Goal: Transaction & Acquisition: Purchase product/service

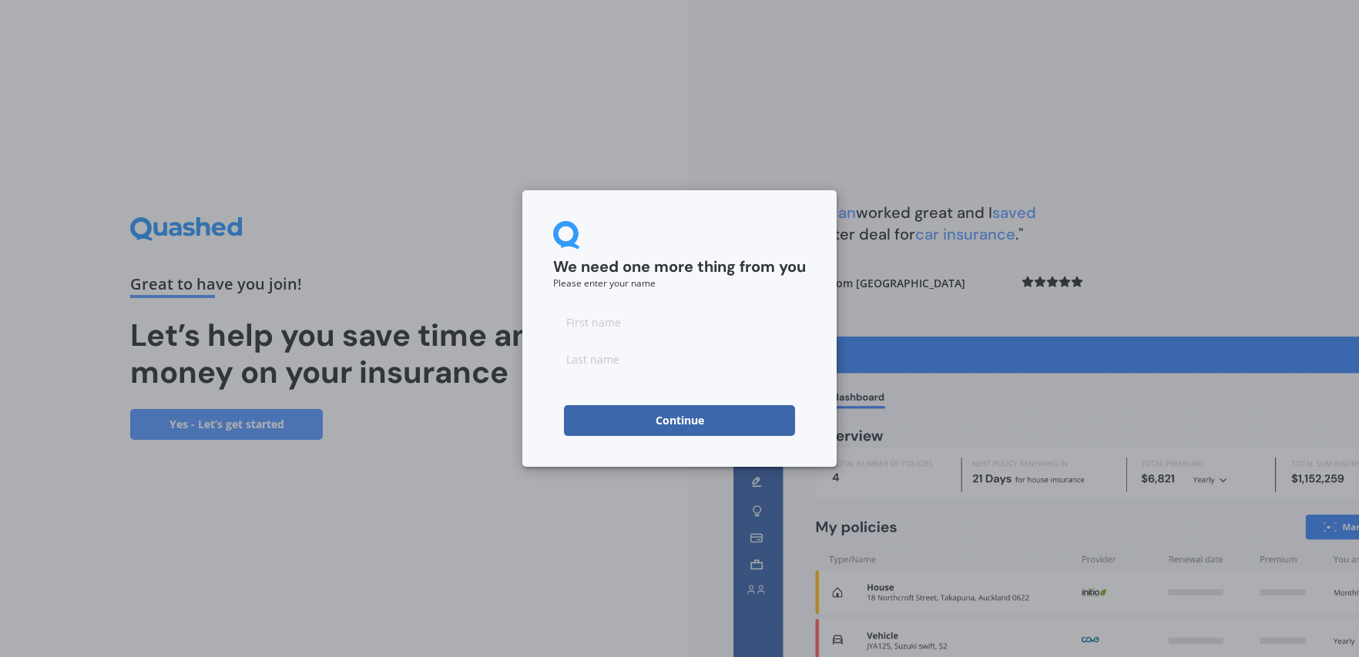
click at [669, 333] on input at bounding box center [679, 322] width 253 height 31
type input "[PERSON_NAME]"
click at [694, 421] on button "Continue" at bounding box center [679, 420] width 231 height 31
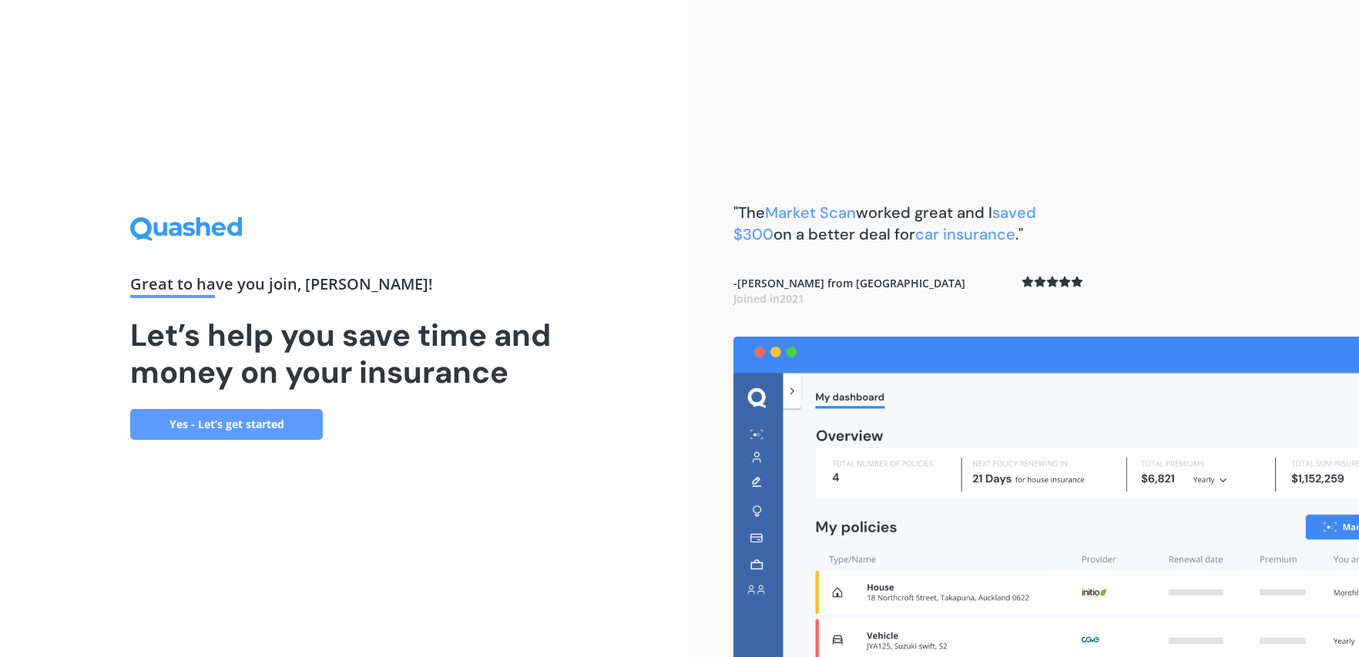
click at [249, 421] on link "Yes - Let’s get started" at bounding box center [226, 424] width 193 height 31
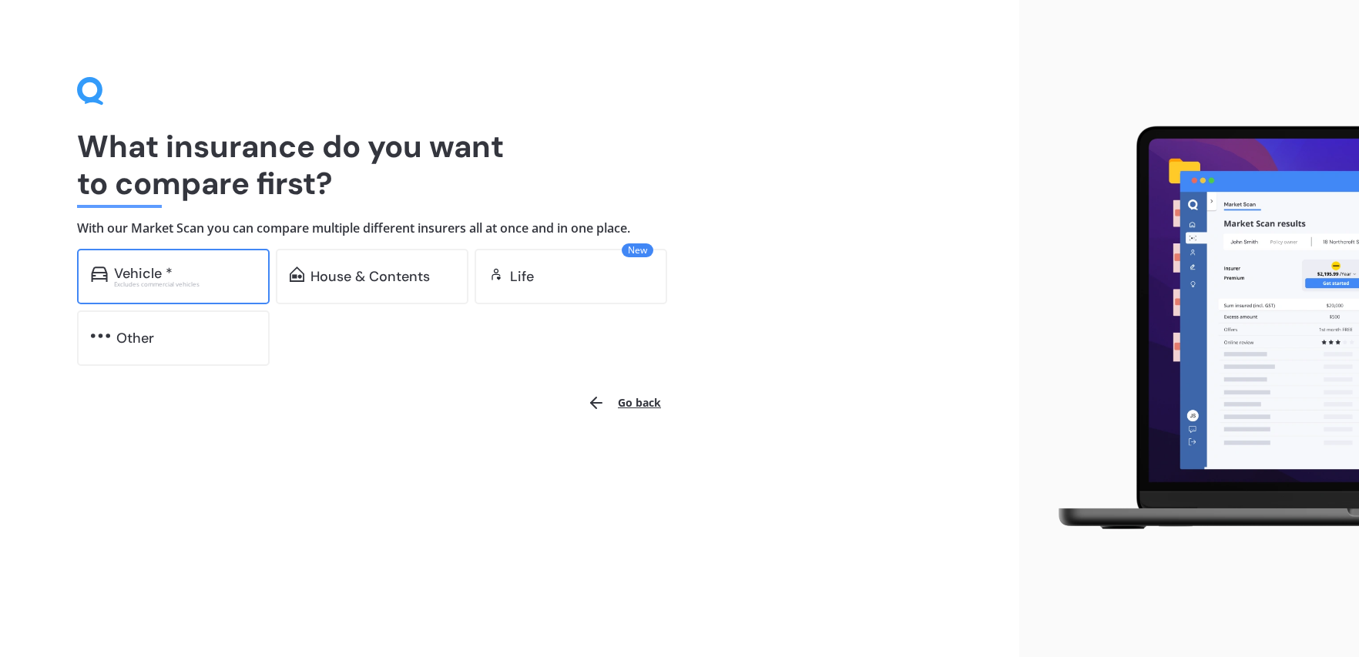
click at [152, 282] on div "Excludes commercial vehicles" at bounding box center [185, 284] width 142 height 6
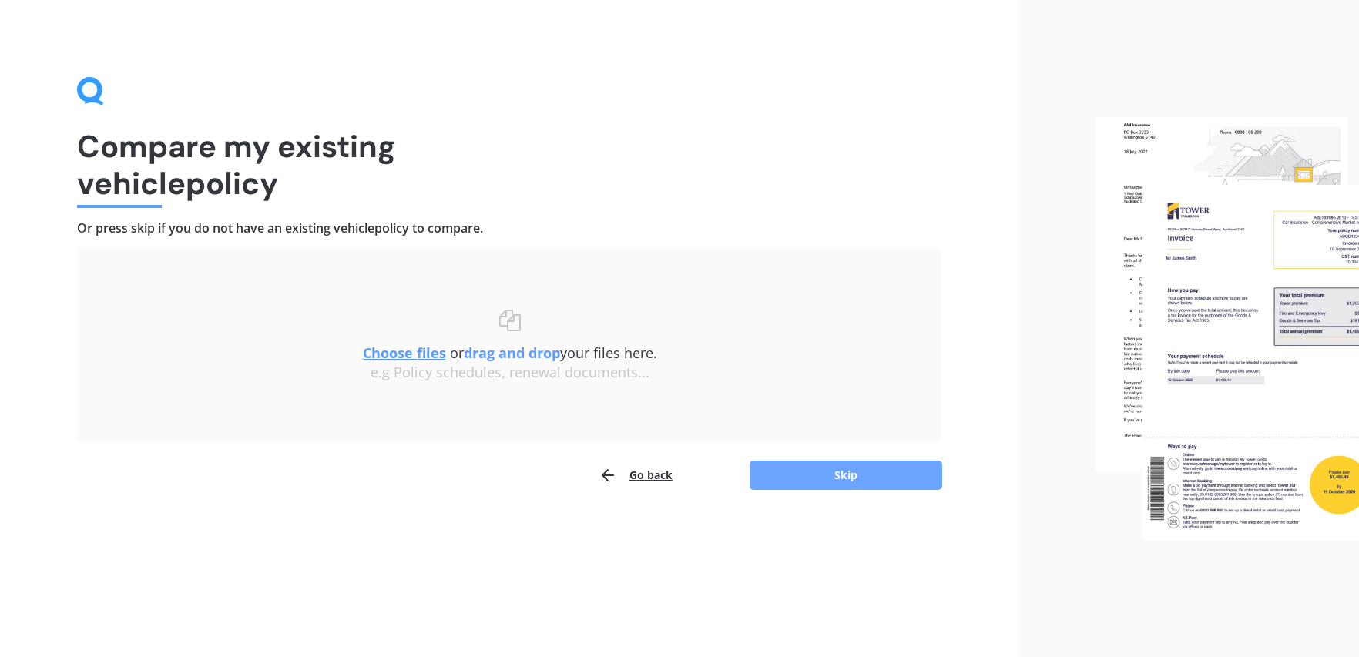
click at [853, 477] on button "Skip" at bounding box center [846, 475] width 193 height 29
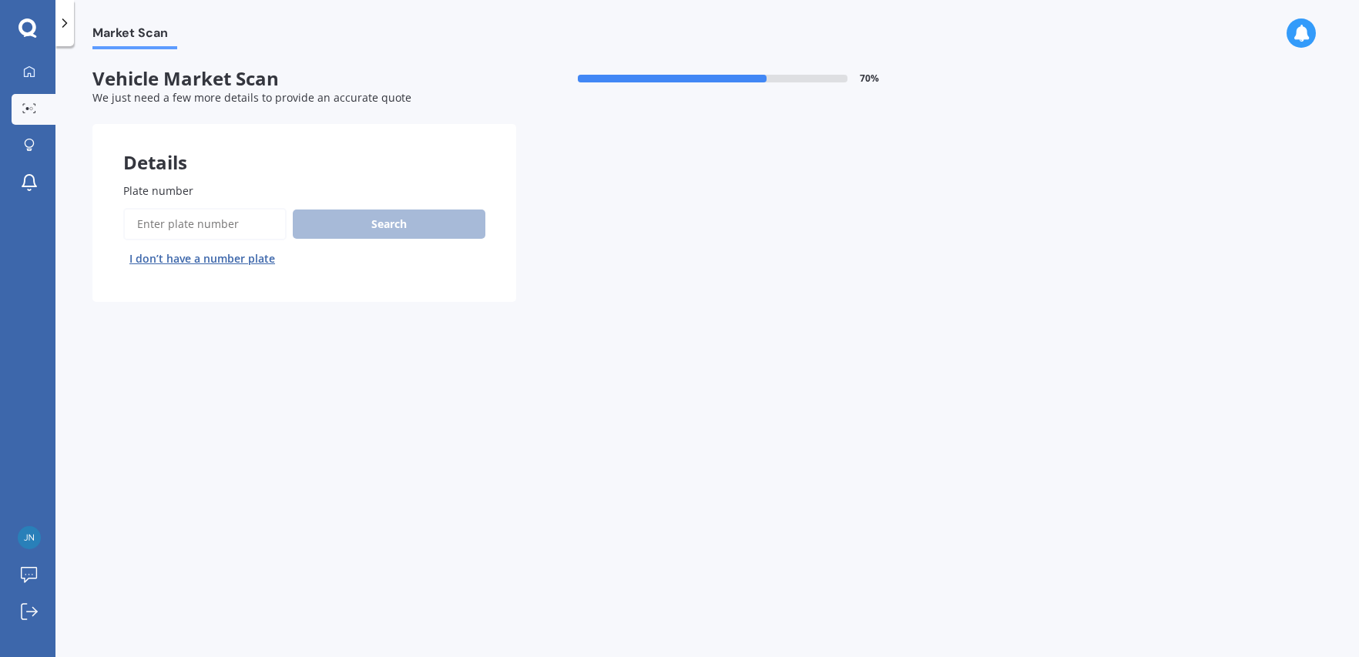
click at [201, 220] on input "Plate number" at bounding box center [204, 224] width 163 height 32
type input "DZIGNE"
click at [384, 210] on button "Search" at bounding box center [389, 224] width 193 height 29
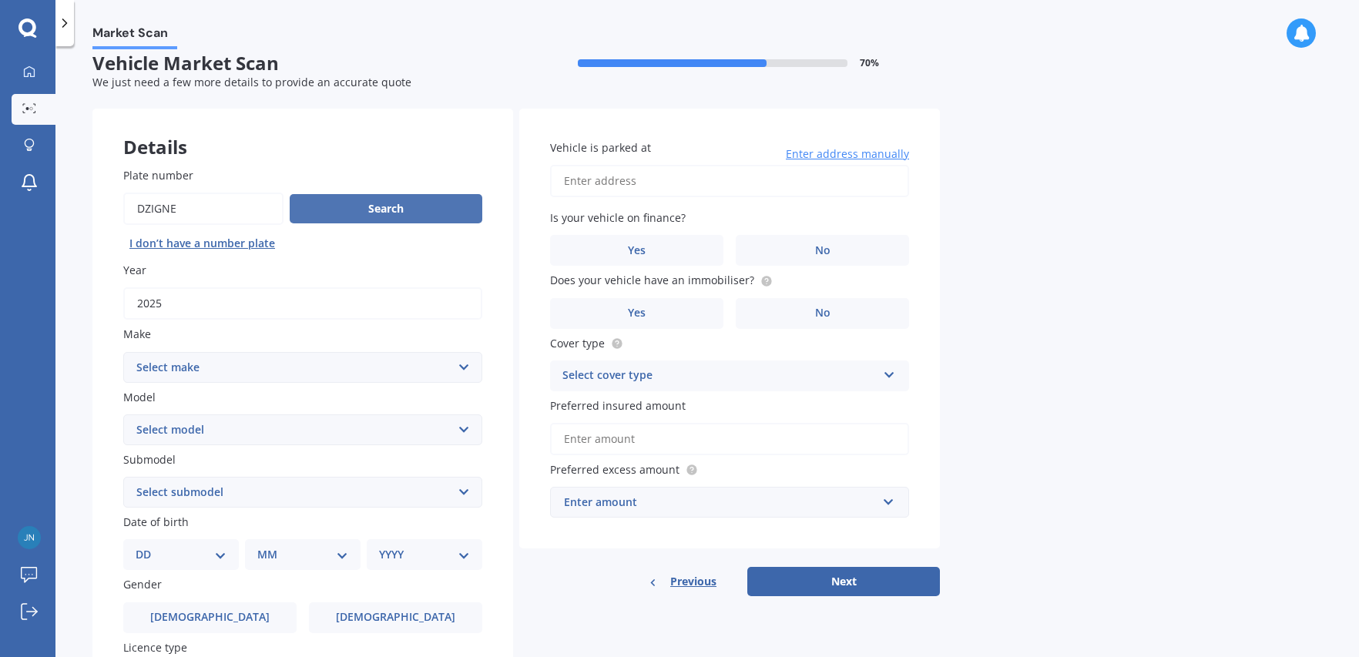
scroll to position [33, 0]
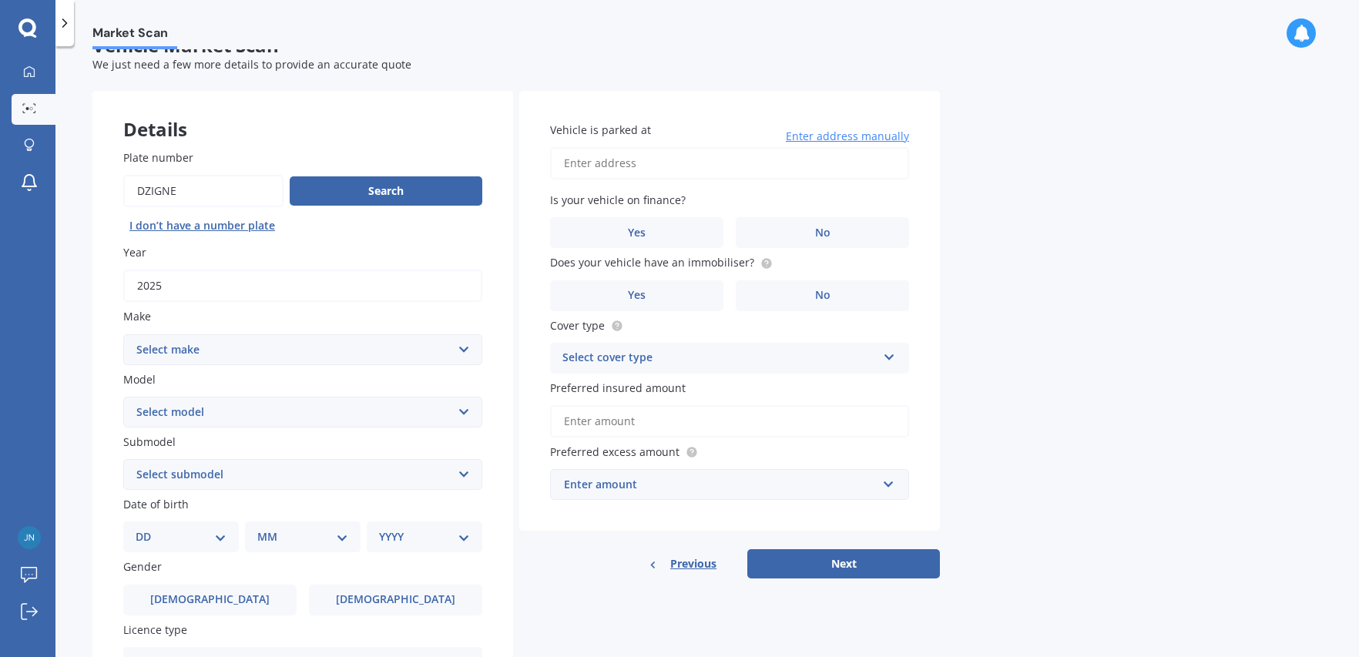
select select "BYD"
select select "SEALION 6"
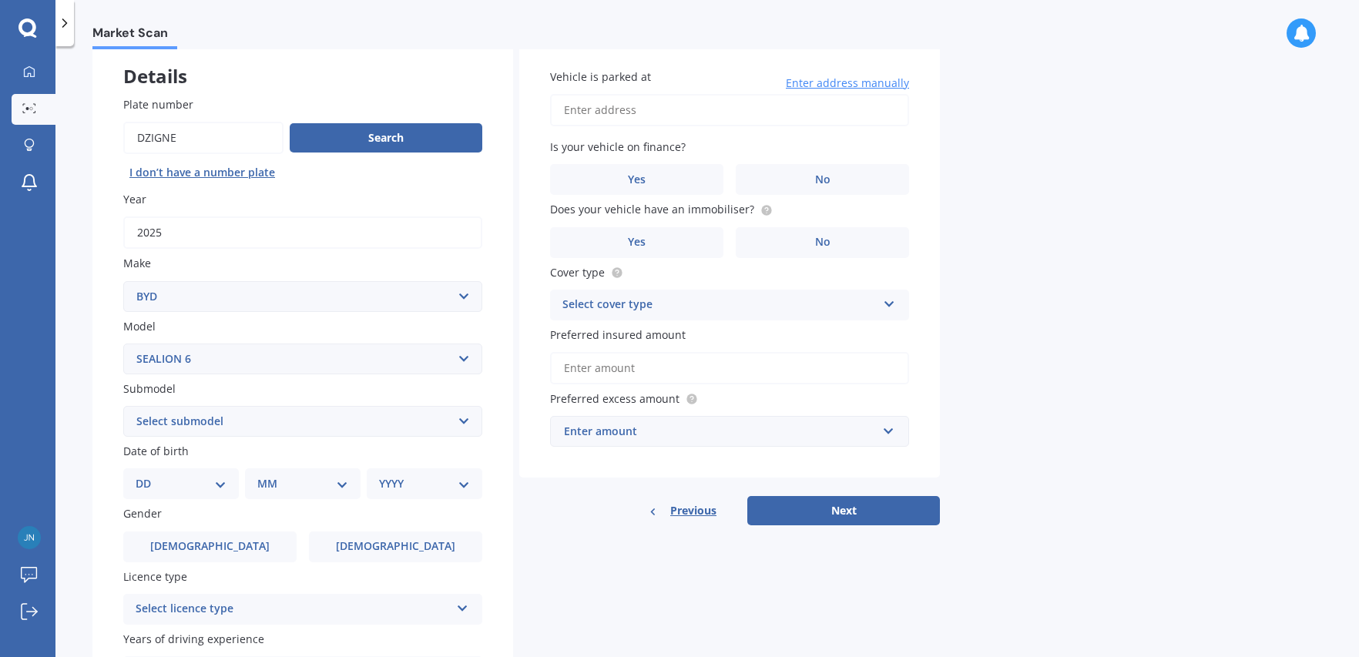
scroll to position [244, 0]
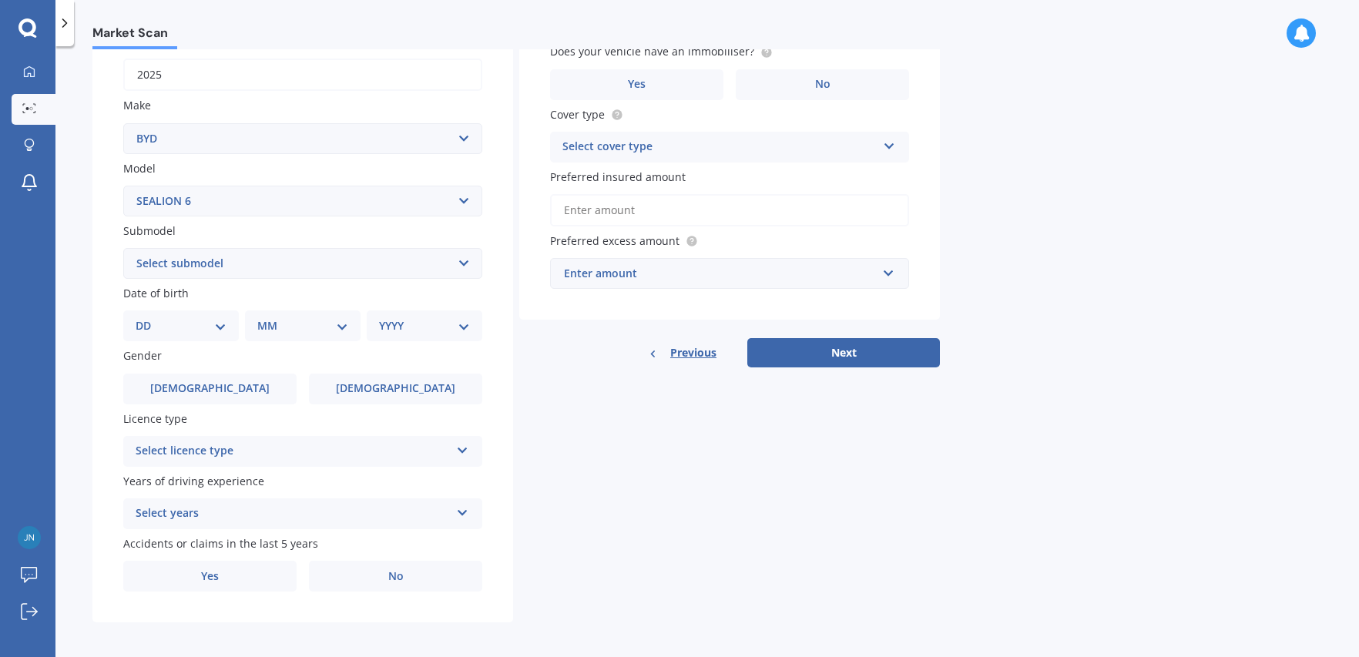
select select "08"
select select "03"
select select "1958"
click at [460, 449] on icon at bounding box center [462, 447] width 13 height 11
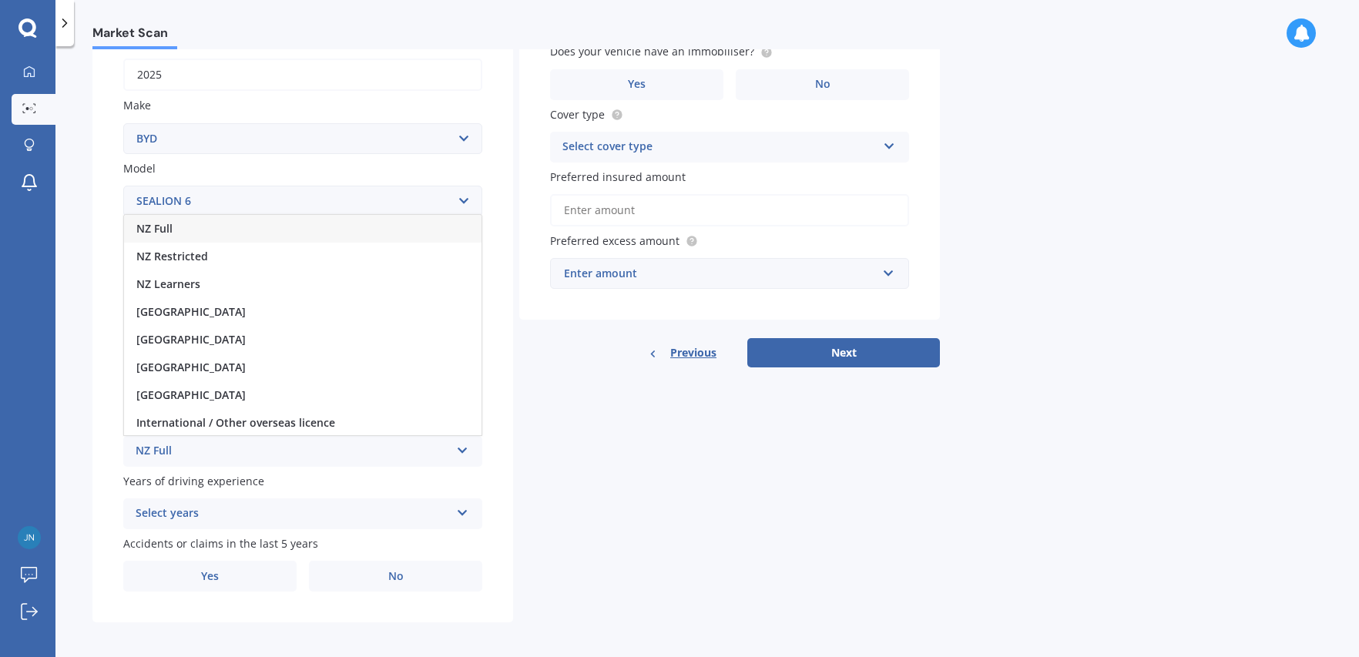
click at [165, 221] on span "NZ Full" at bounding box center [154, 228] width 36 height 15
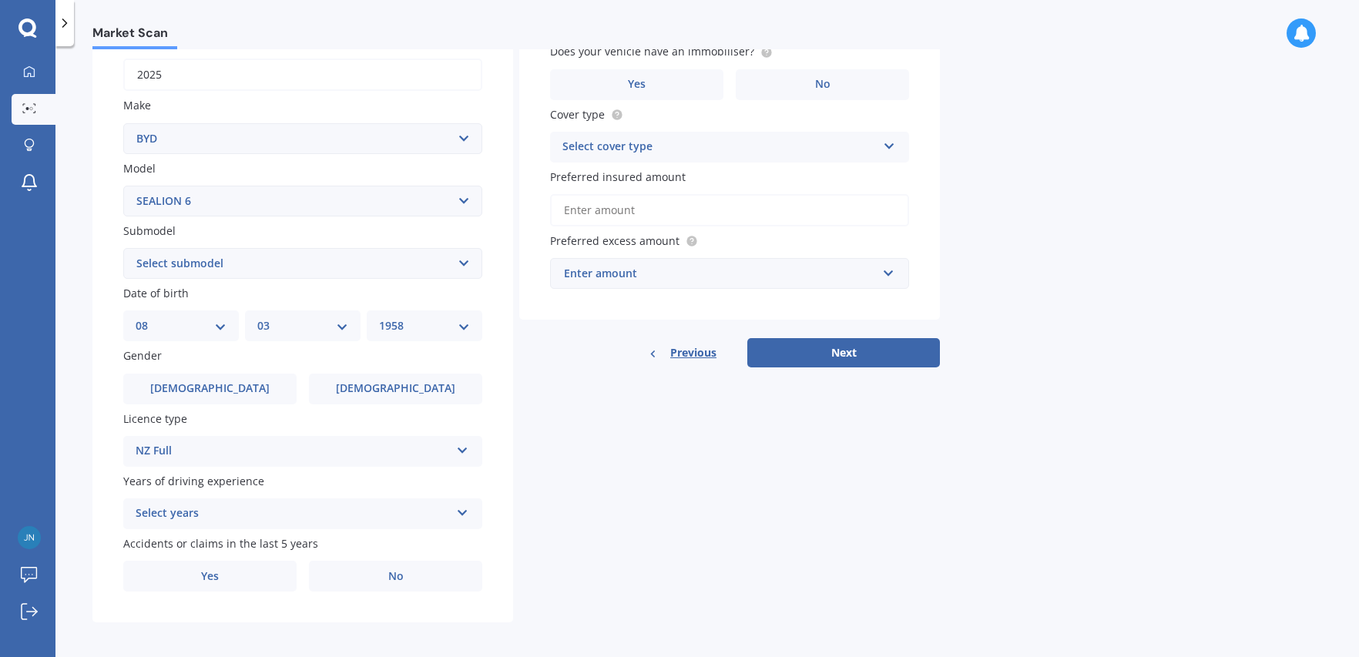
click at [460, 505] on icon at bounding box center [462, 510] width 13 height 11
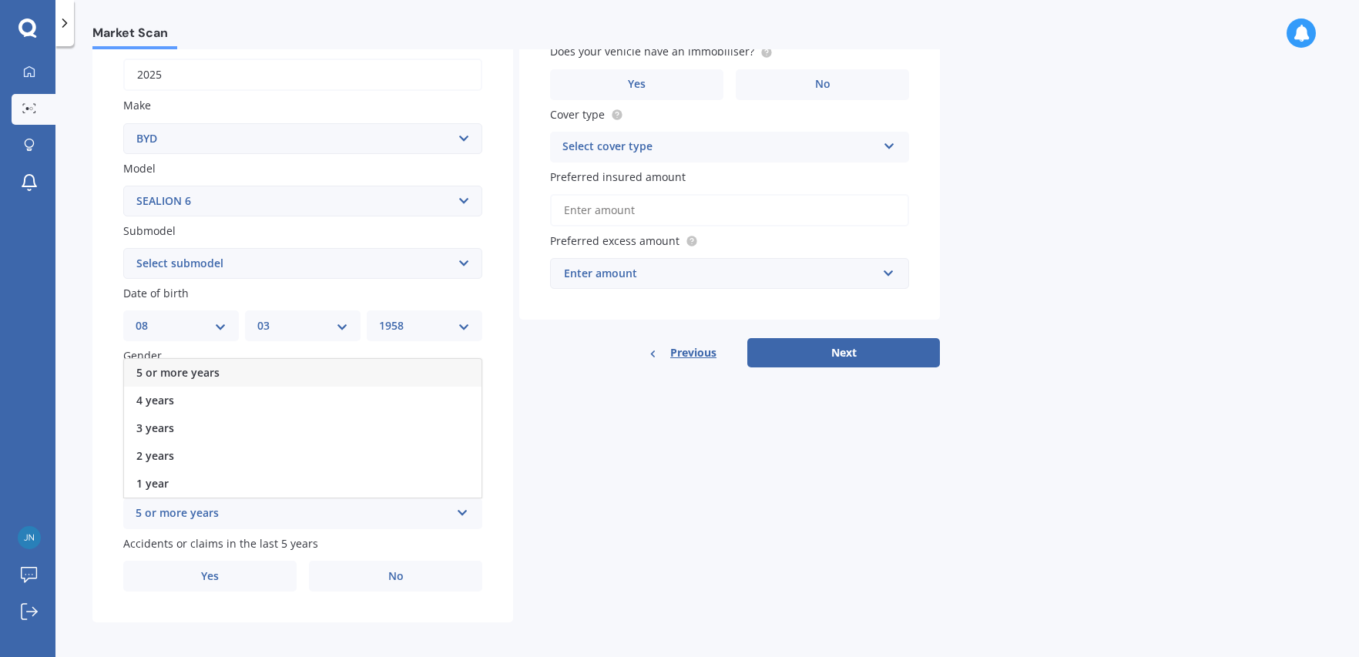
click at [172, 371] on span "5 or more years" at bounding box center [177, 372] width 83 height 15
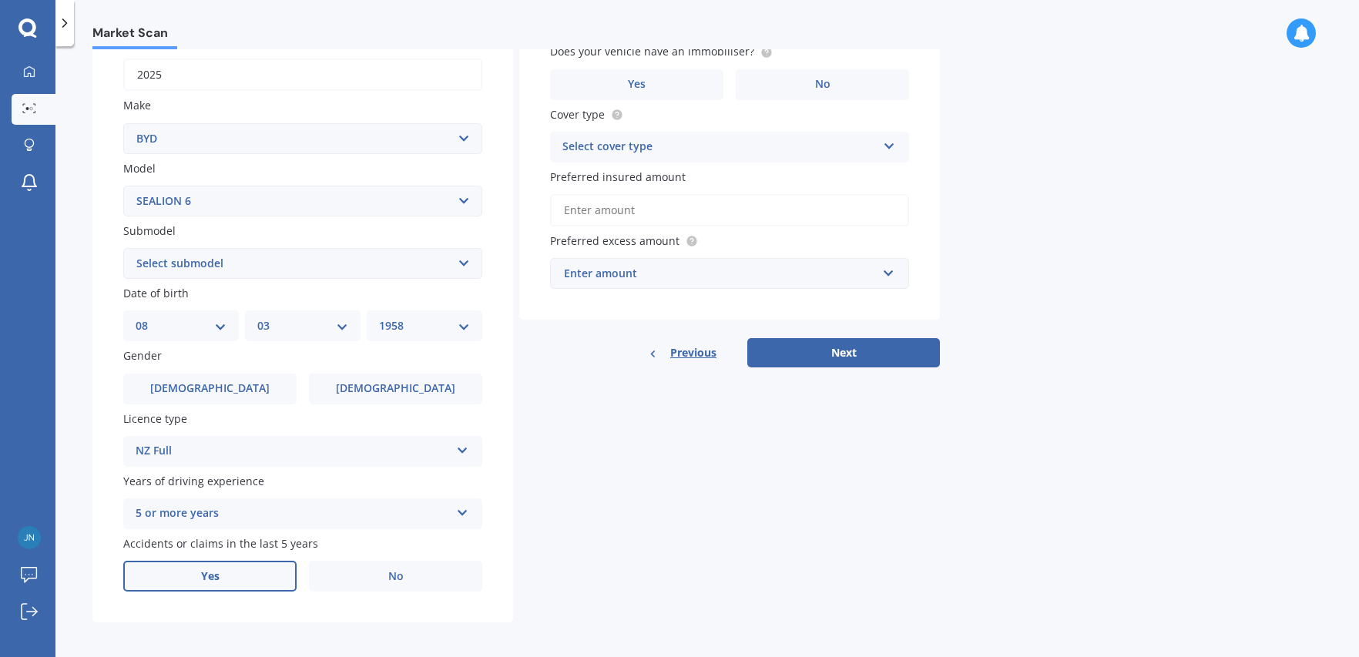
click at [237, 566] on label "Yes" at bounding box center [209, 576] width 173 height 31
click at [0, 0] on input "Yes" at bounding box center [0, 0] width 0 height 0
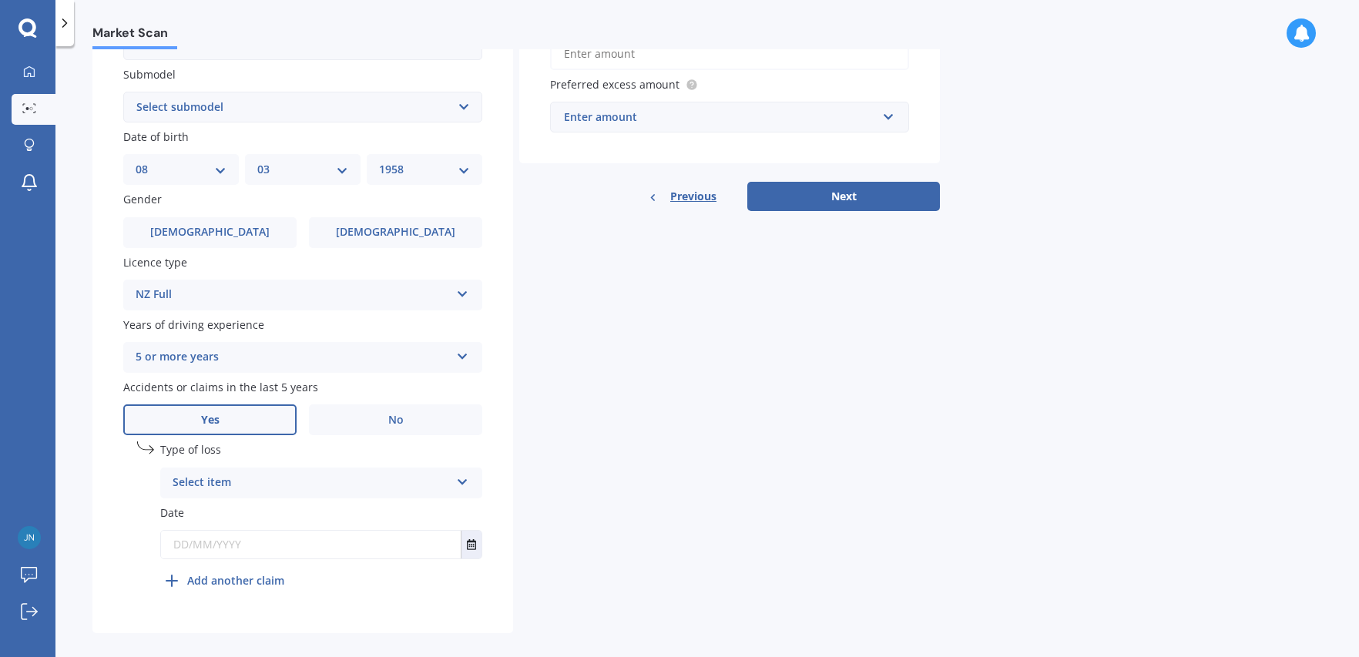
scroll to position [409, 0]
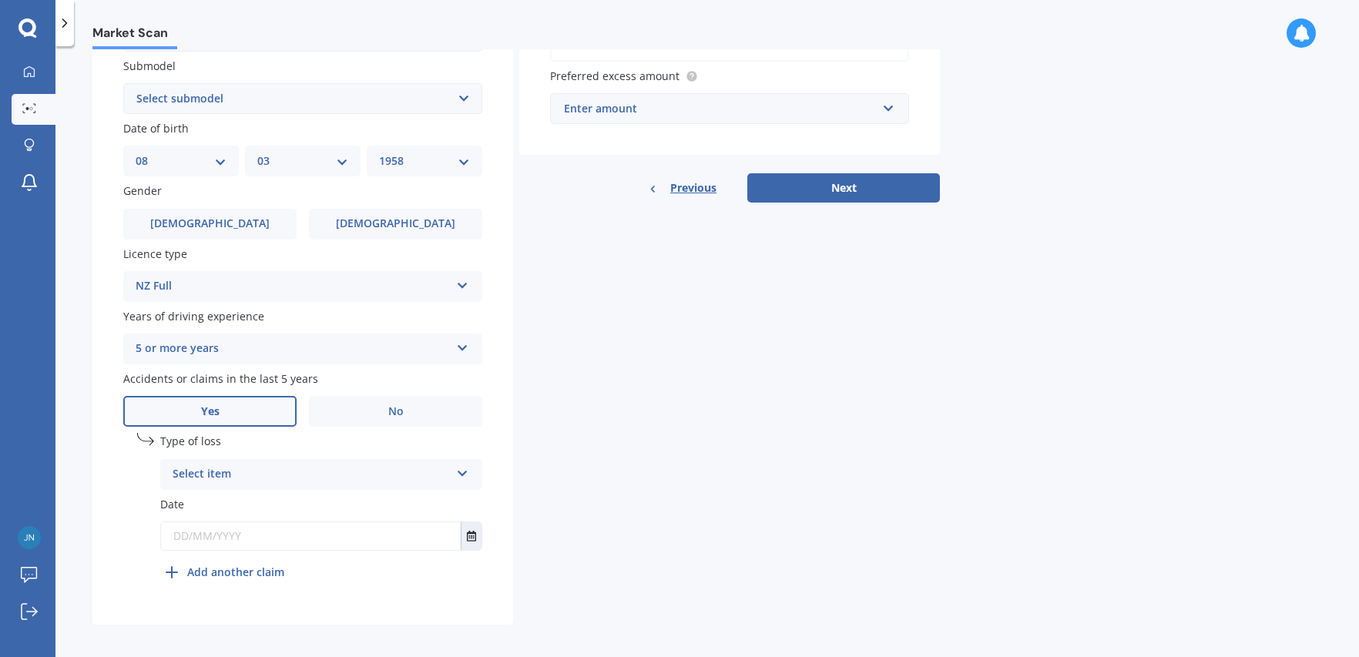
click at [213, 524] on input "text" at bounding box center [311, 536] width 300 height 28
type input "[DATE]"
click at [519, 499] on div "Details Plate number Search I don’t have a number plate Year [DATE] Make Select…" at bounding box center [516, 170] width 848 height 910
click at [223, 468] on div "Select item" at bounding box center [315, 474] width 270 height 17
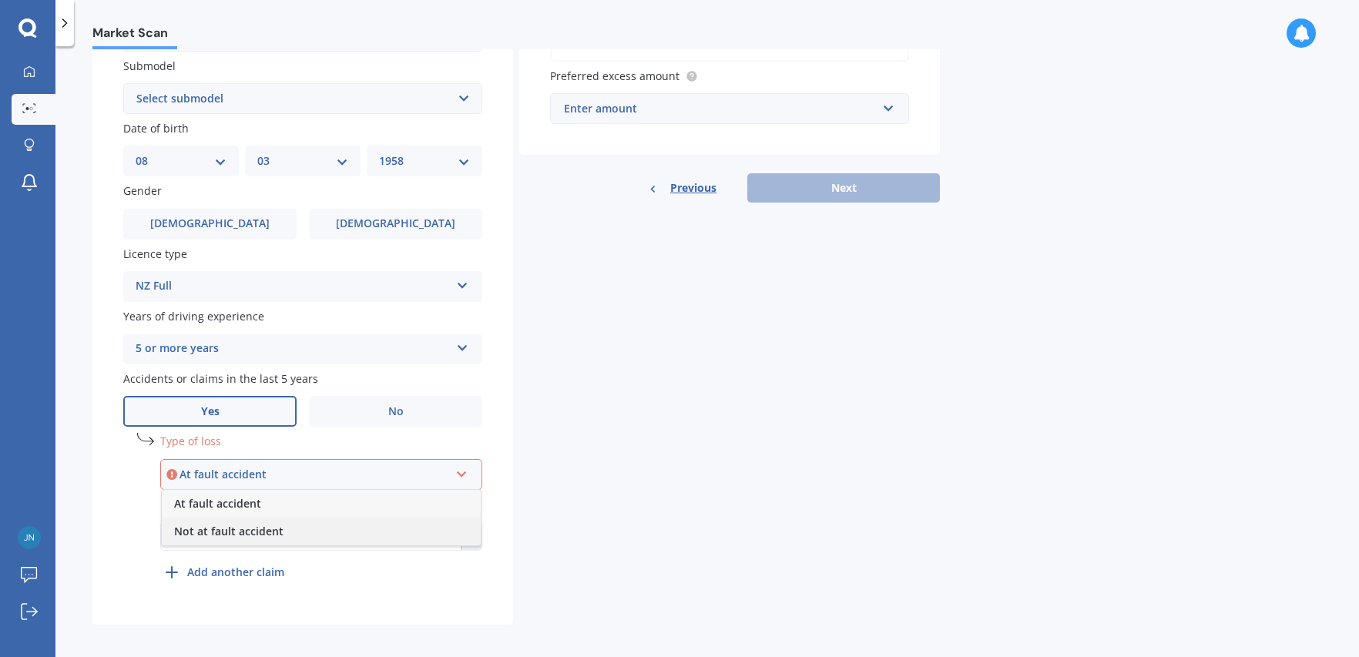
click at [247, 524] on span "Not at fault accident" at bounding box center [228, 531] width 109 height 15
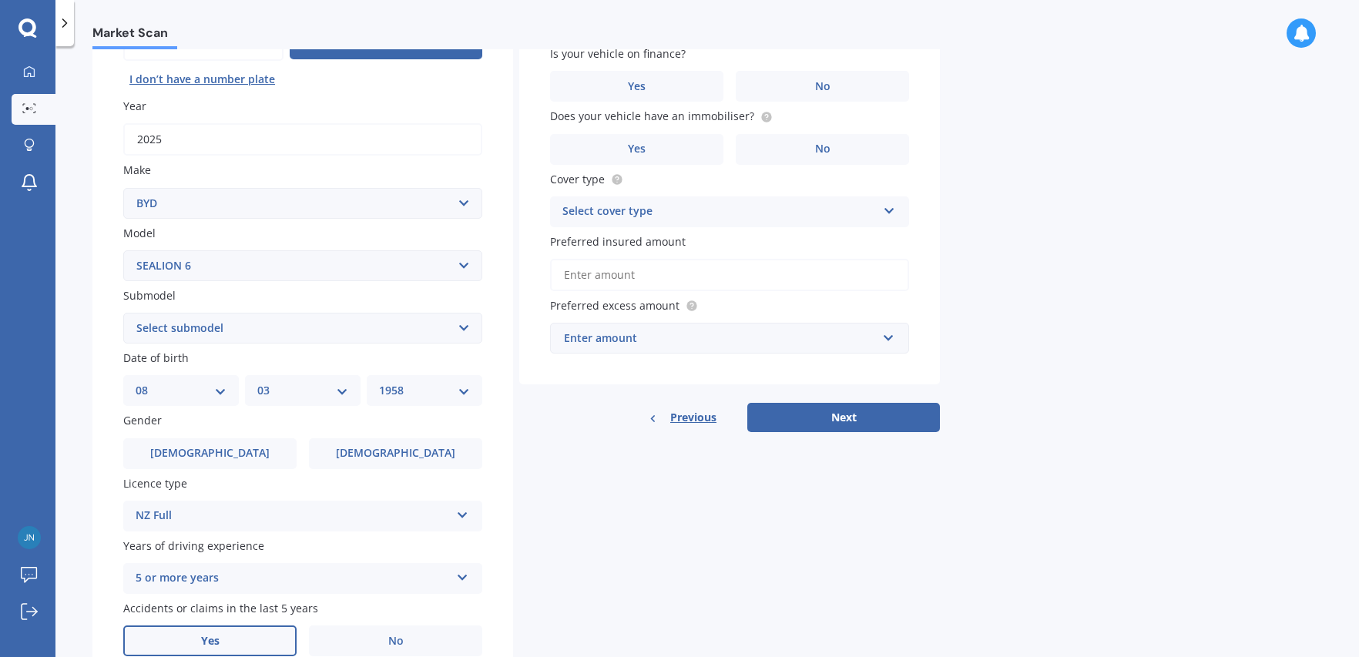
scroll to position [29, 0]
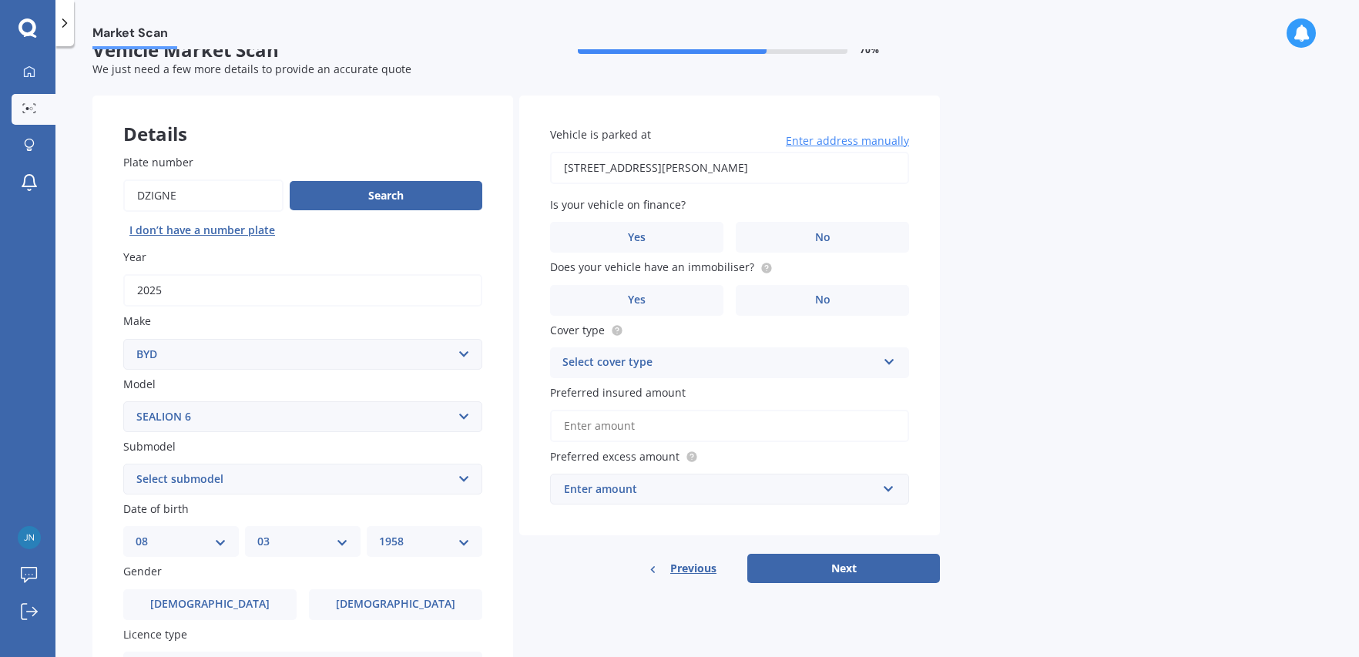
type input "[STREET_ADDRESS][PERSON_NAME][PERSON_NAME][PERSON_NAME]"
click at [765, 233] on label "No" at bounding box center [822, 237] width 173 height 31
click at [0, 0] on input "No" at bounding box center [0, 0] width 0 height 0
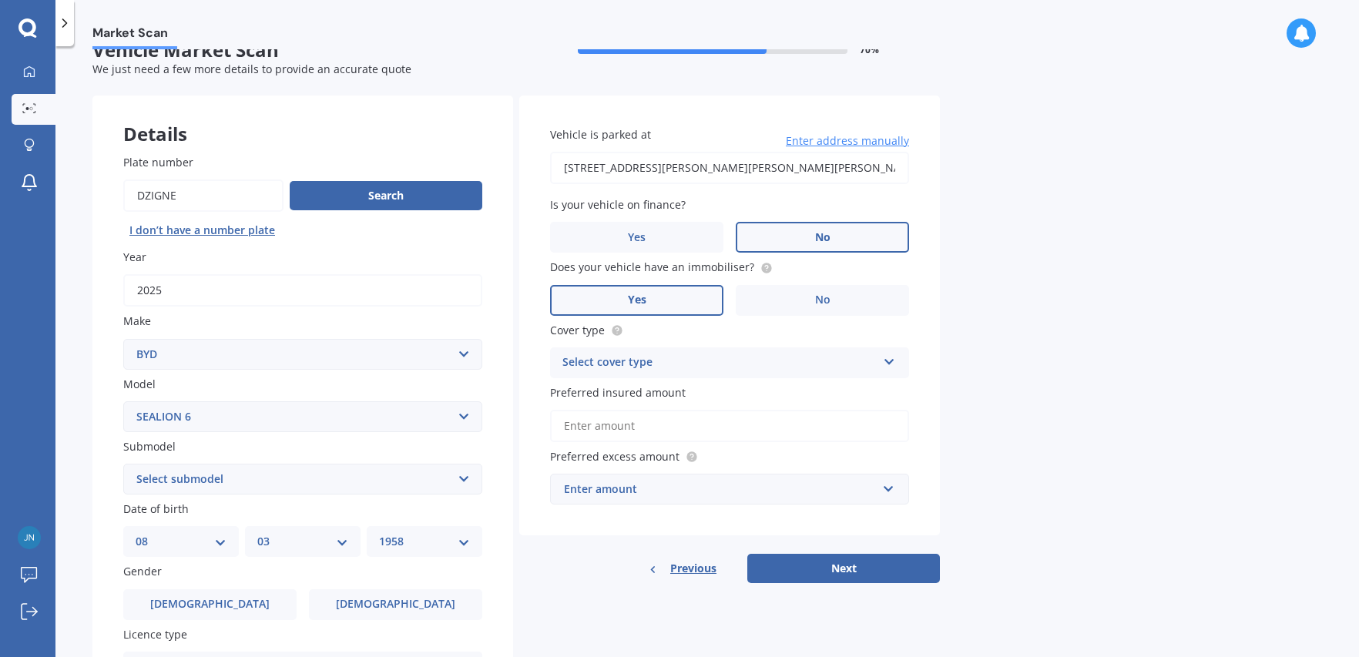
click at [662, 294] on label "Yes" at bounding box center [636, 300] width 173 height 31
click at [0, 0] on input "Yes" at bounding box center [0, 0] width 0 height 0
click at [887, 356] on icon at bounding box center [889, 359] width 13 height 11
click at [598, 385] on span "Comprehensive" at bounding box center [604, 392] width 82 height 15
click at [617, 423] on input "Preferred insured amount" at bounding box center [729, 426] width 359 height 32
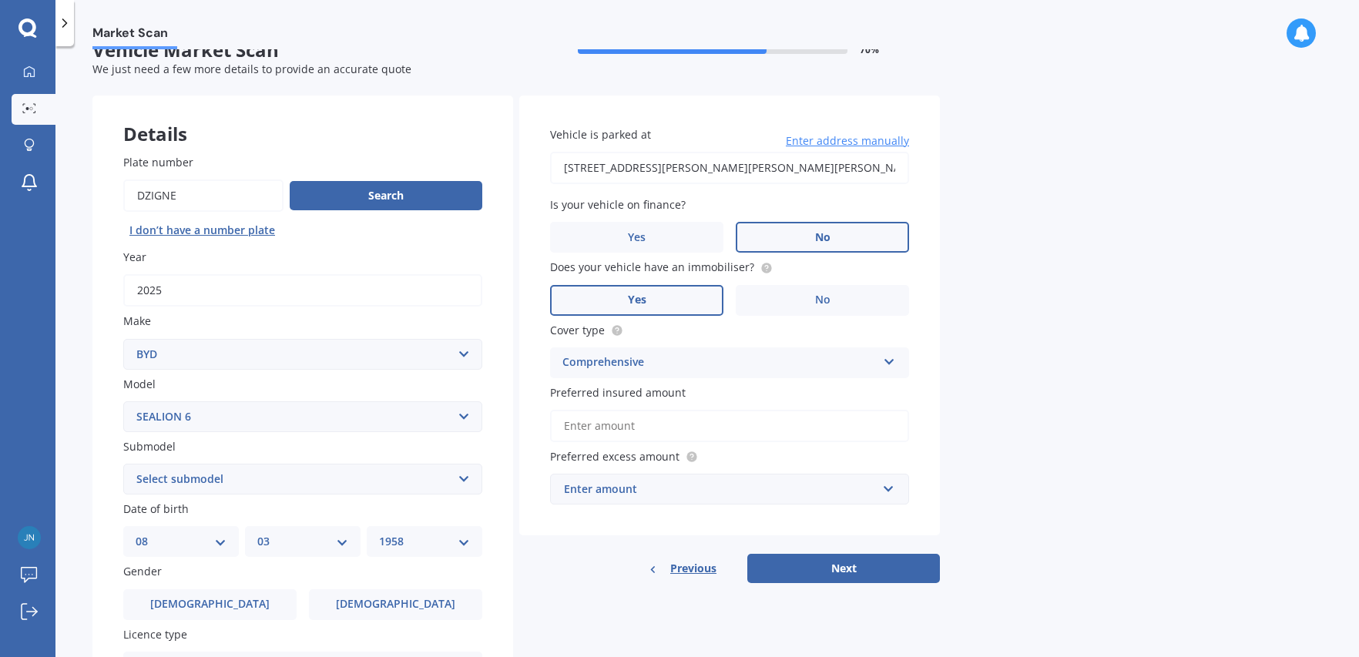
type input "$2"
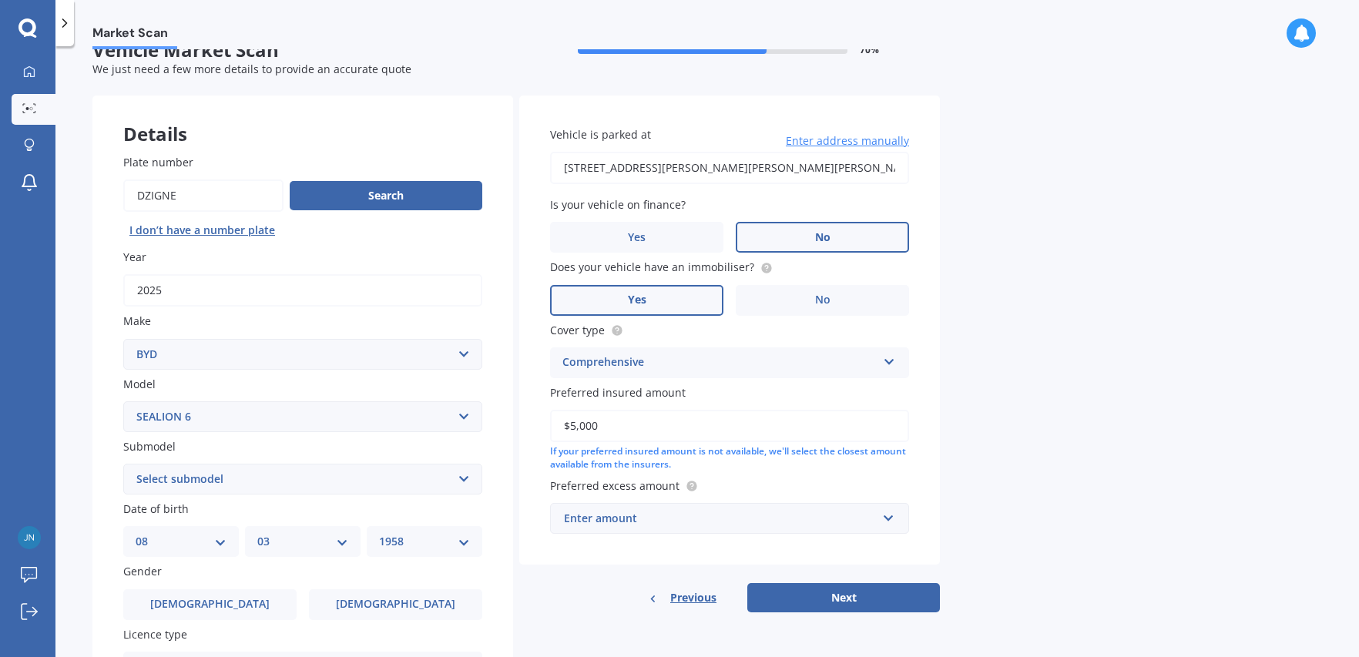
type input "$50,000"
click at [888, 513] on input "text" at bounding box center [724, 518] width 345 height 29
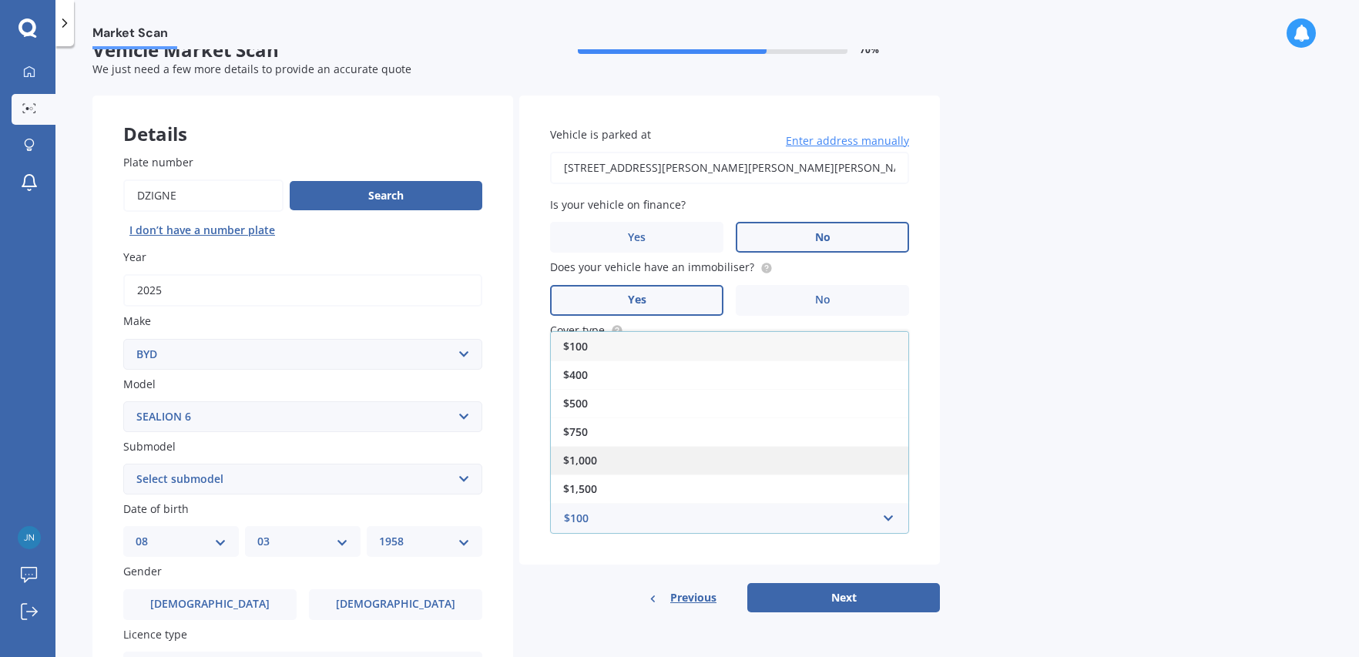
click at [595, 456] on span "$1,000" at bounding box center [580, 460] width 34 height 15
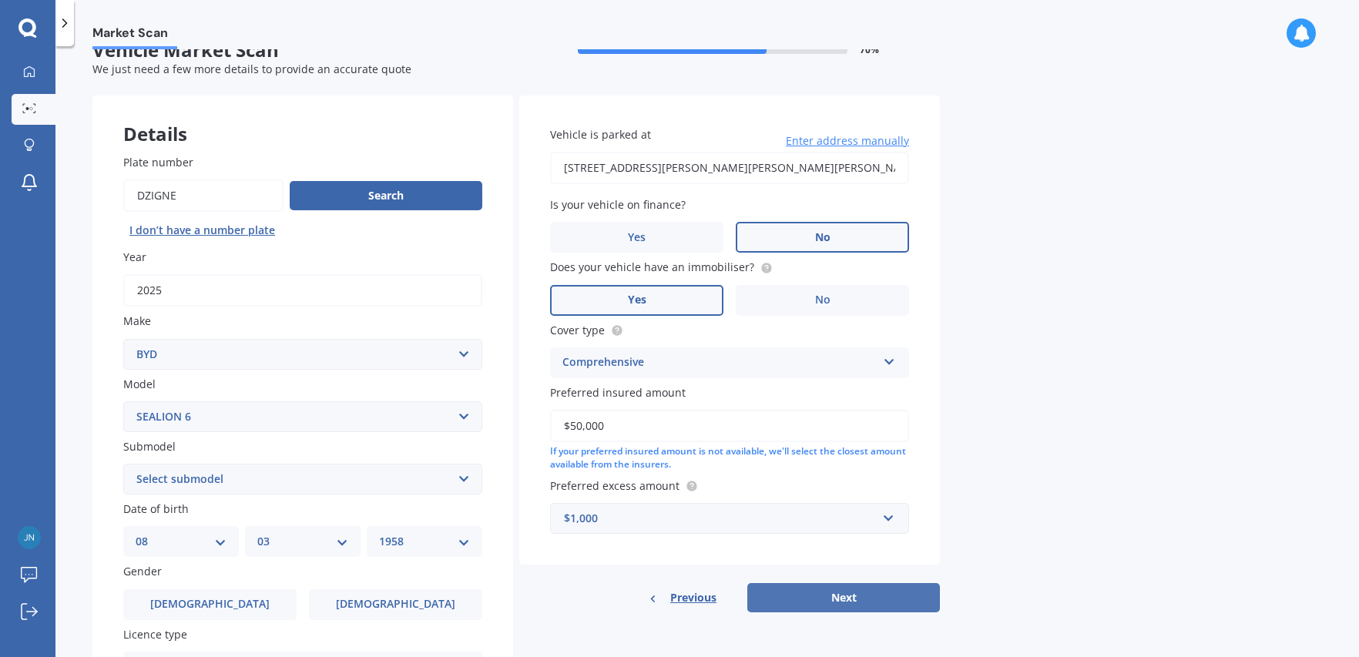
click at [831, 588] on button "Next" at bounding box center [843, 597] width 193 height 29
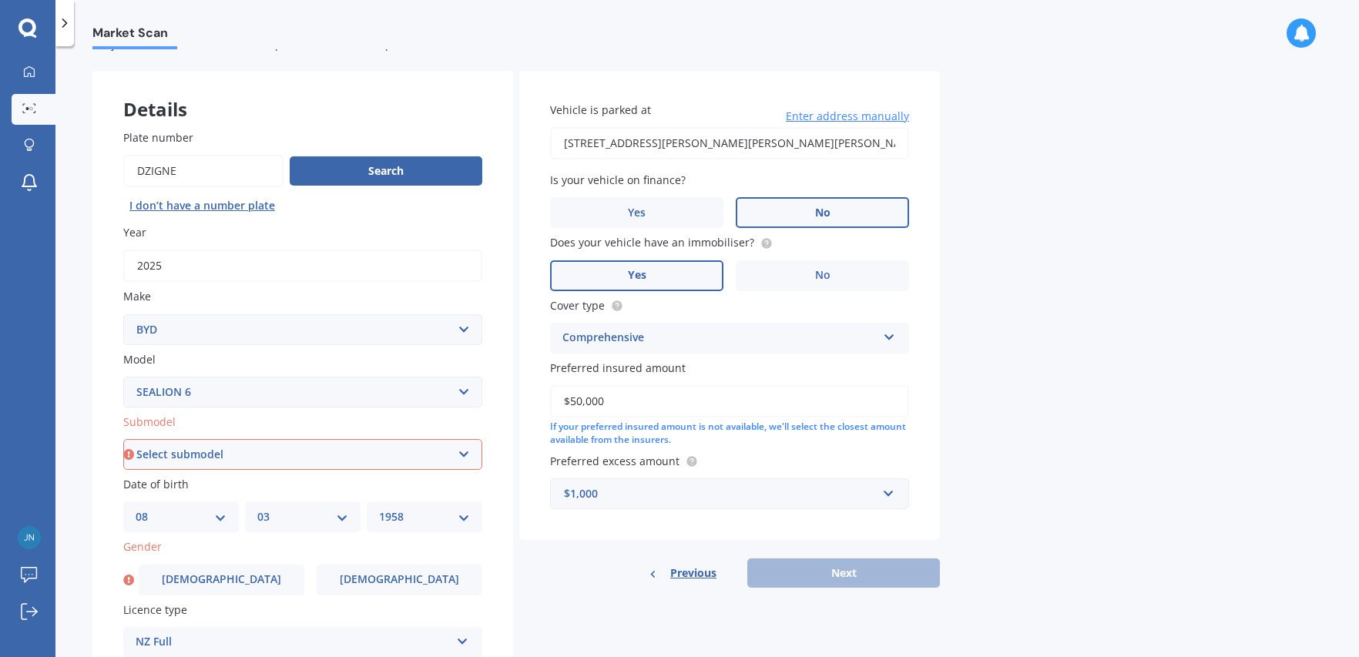
scroll to position [166, 0]
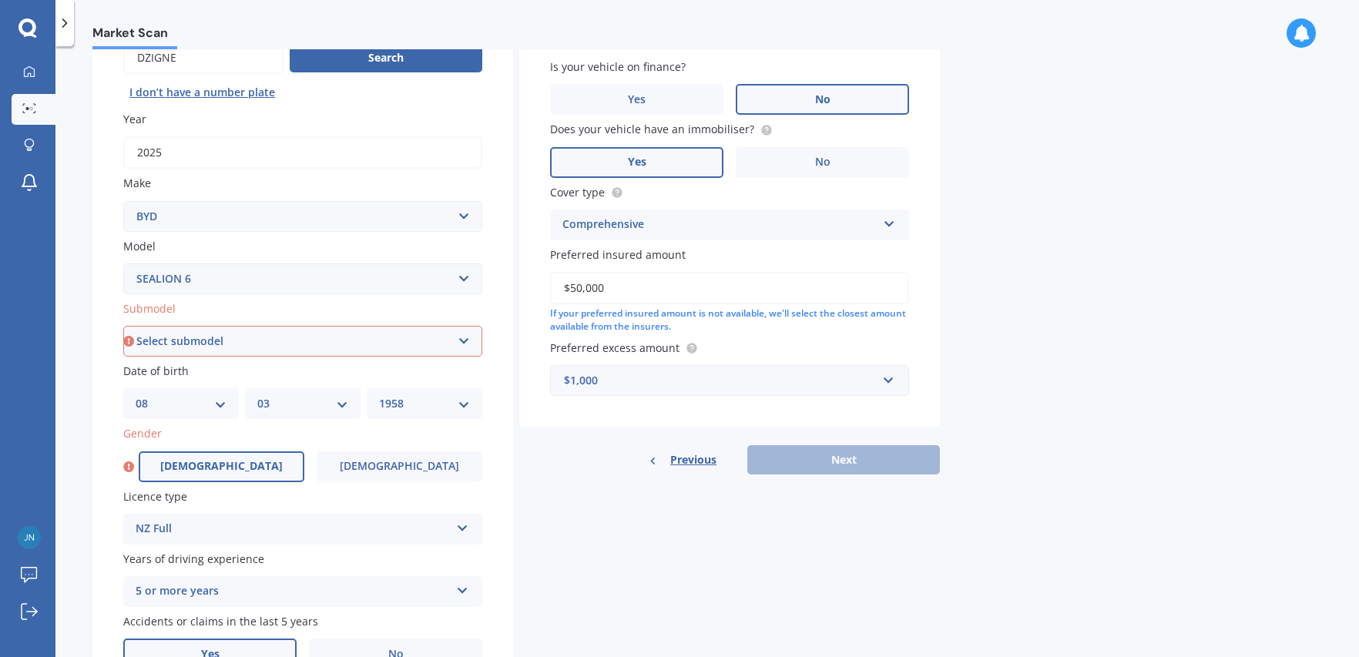
click at [227, 469] on label "[DEMOGRAPHIC_DATA]" at bounding box center [222, 467] width 166 height 31
click at [0, 0] on input "[DEMOGRAPHIC_DATA]" at bounding box center [0, 0] width 0 height 0
select select "PREMIUM PHEV AWD /AT"
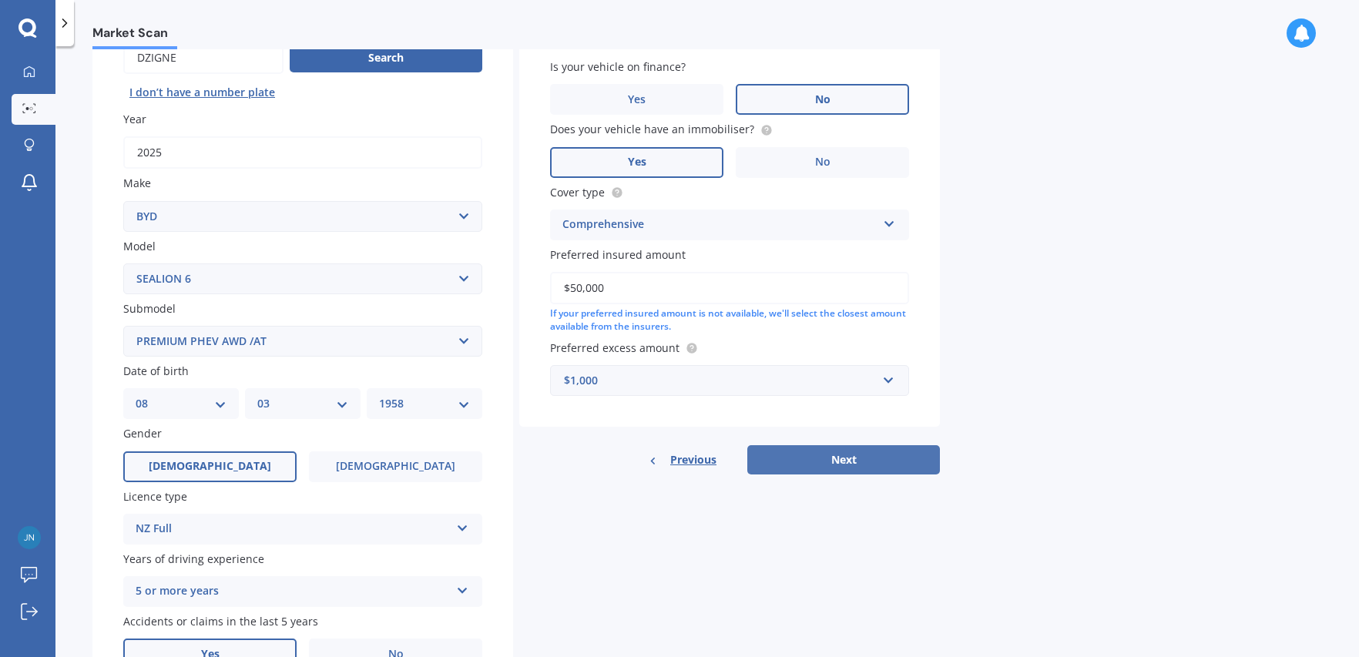
click at [860, 456] on button "Next" at bounding box center [843, 459] width 193 height 29
select select "08"
select select "03"
select select "1958"
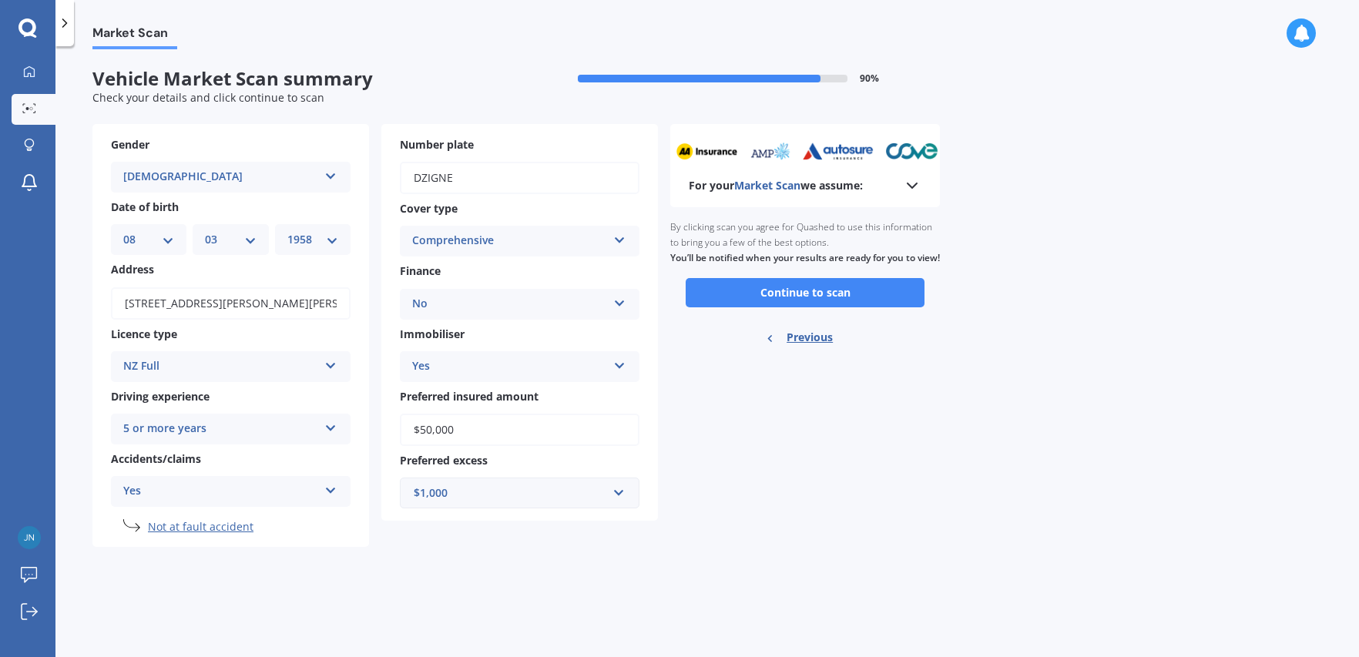
scroll to position [0, 0]
click at [803, 307] on button "Continue to scan" at bounding box center [805, 292] width 239 height 29
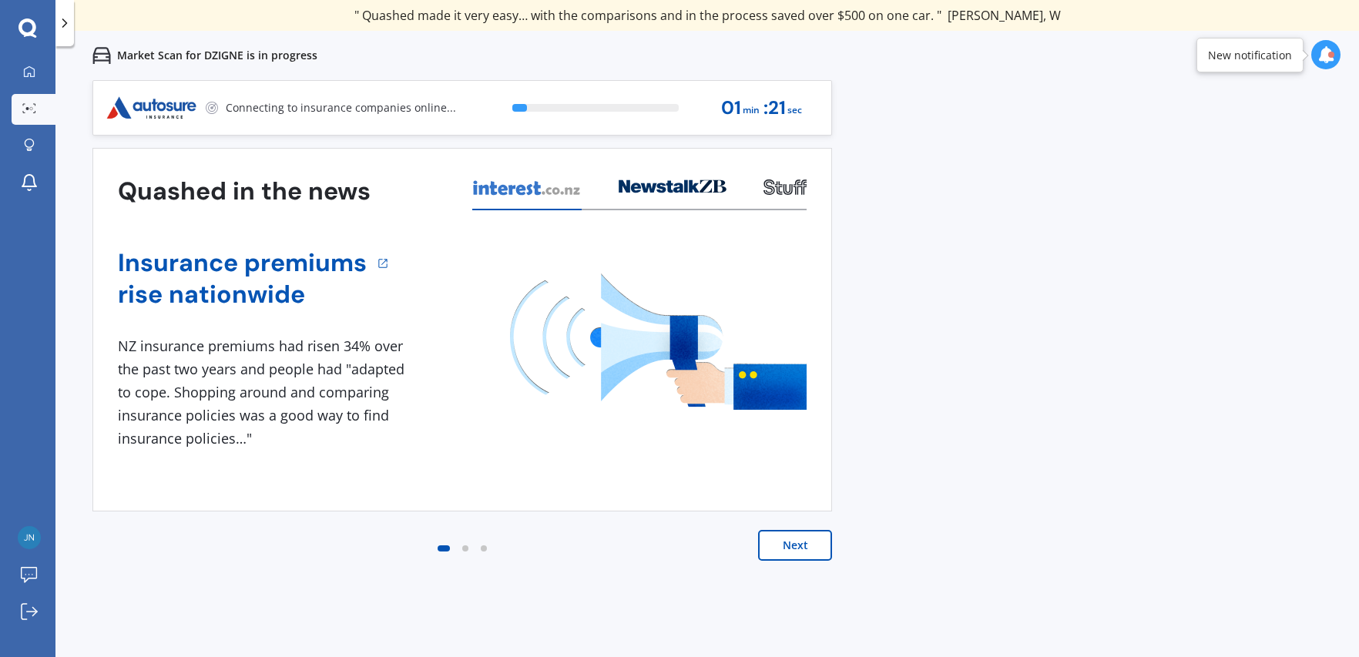
click at [800, 542] on button "Next" at bounding box center [795, 545] width 74 height 31
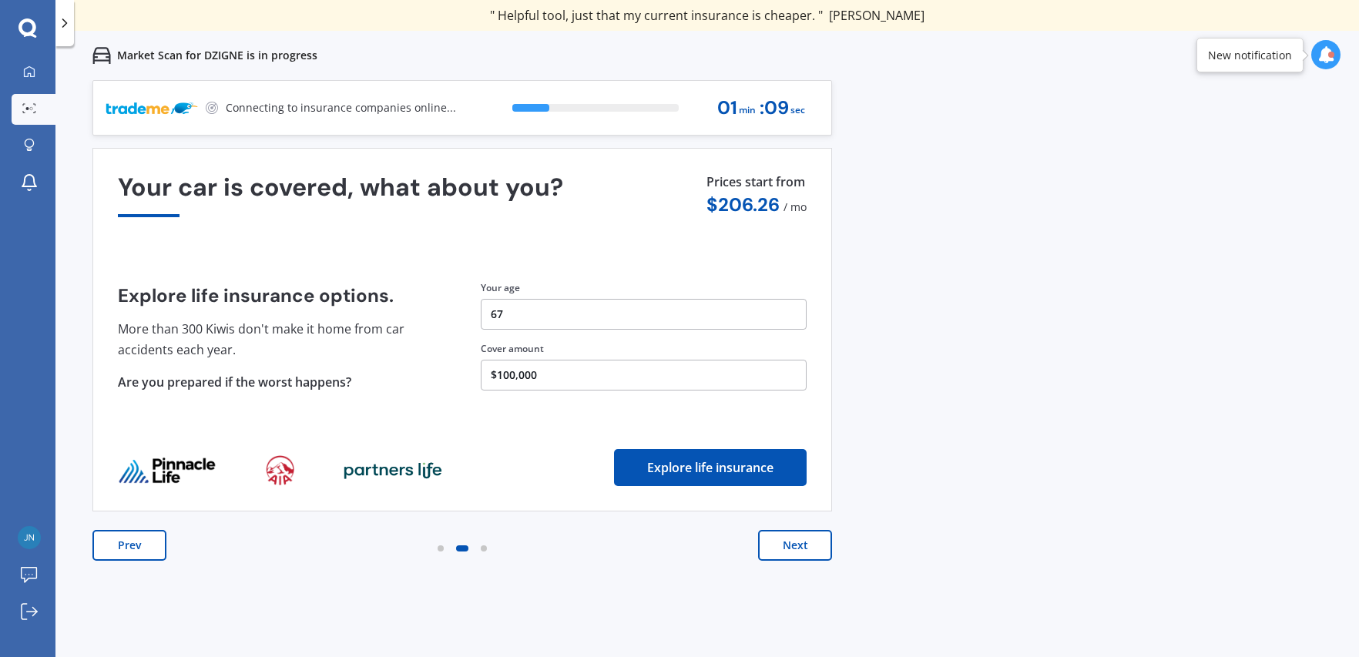
click at [800, 542] on button "Next" at bounding box center [795, 545] width 74 height 31
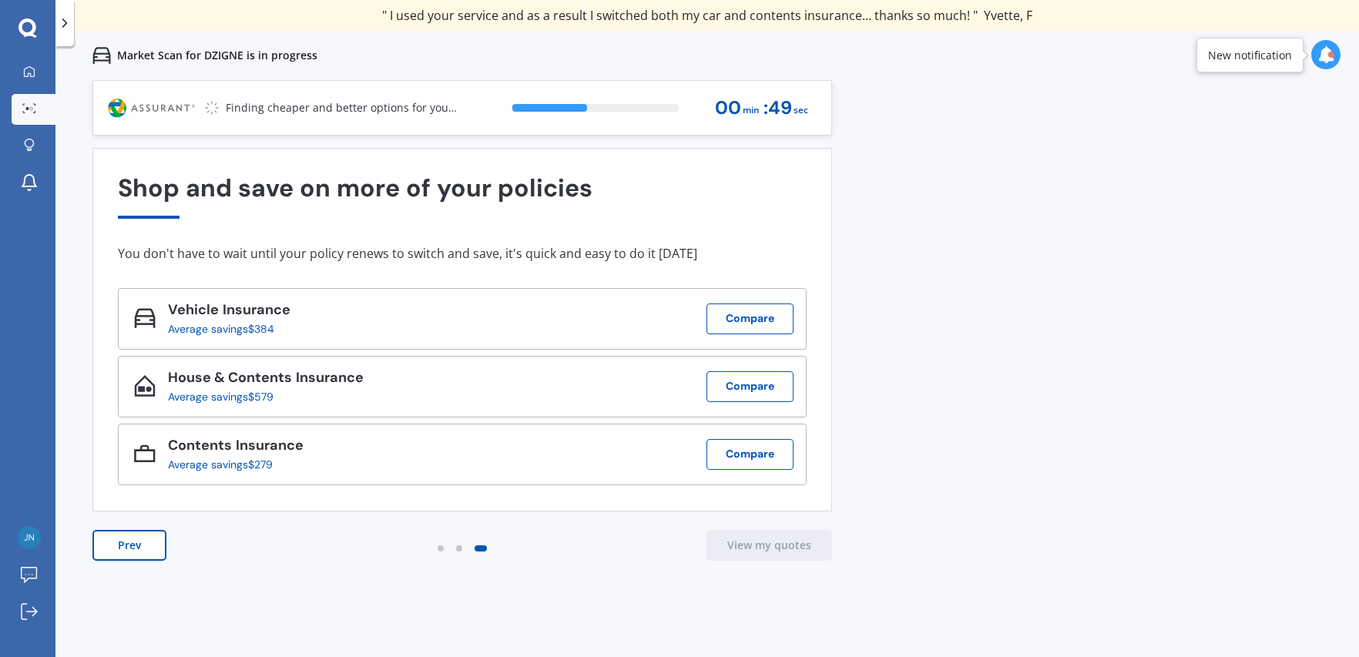
click at [1241, 54] on div "New notification" at bounding box center [1250, 55] width 84 height 15
click at [1321, 54] on icon at bounding box center [1326, 54] width 17 height 17
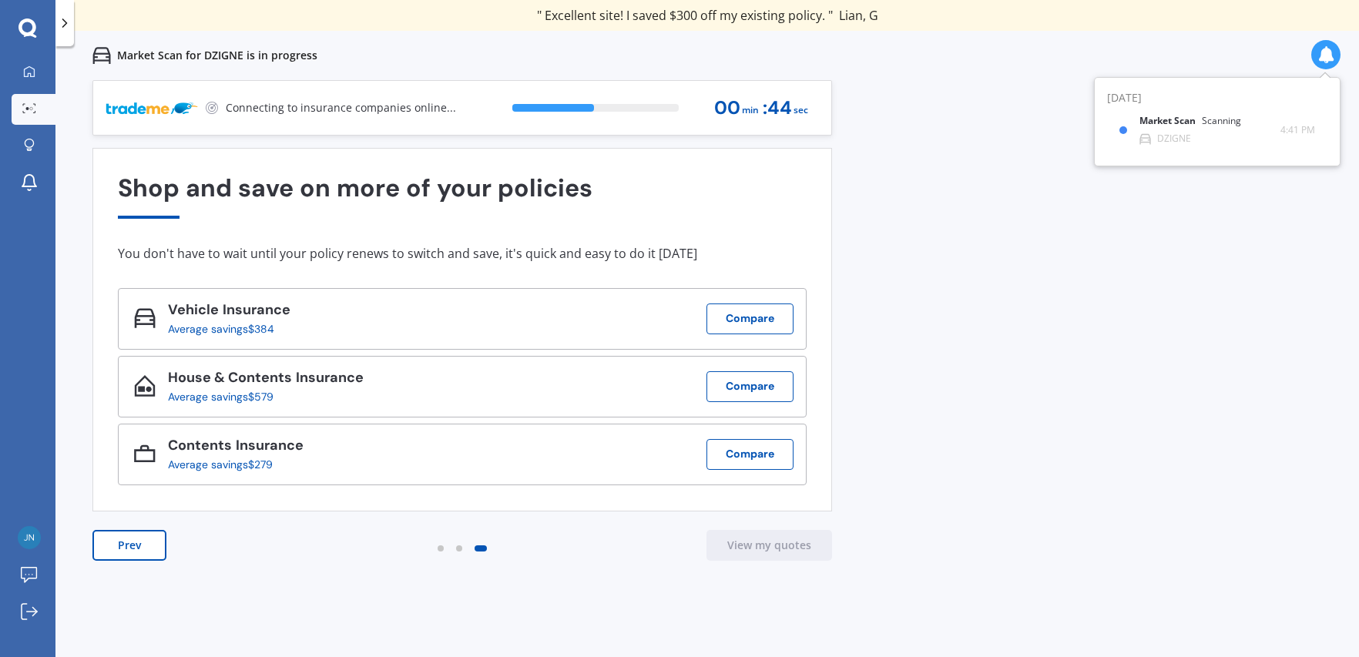
click at [1222, 44] on div "Market Scan for DZIGNE is in progress" at bounding box center [707, 55] width 1304 height 49
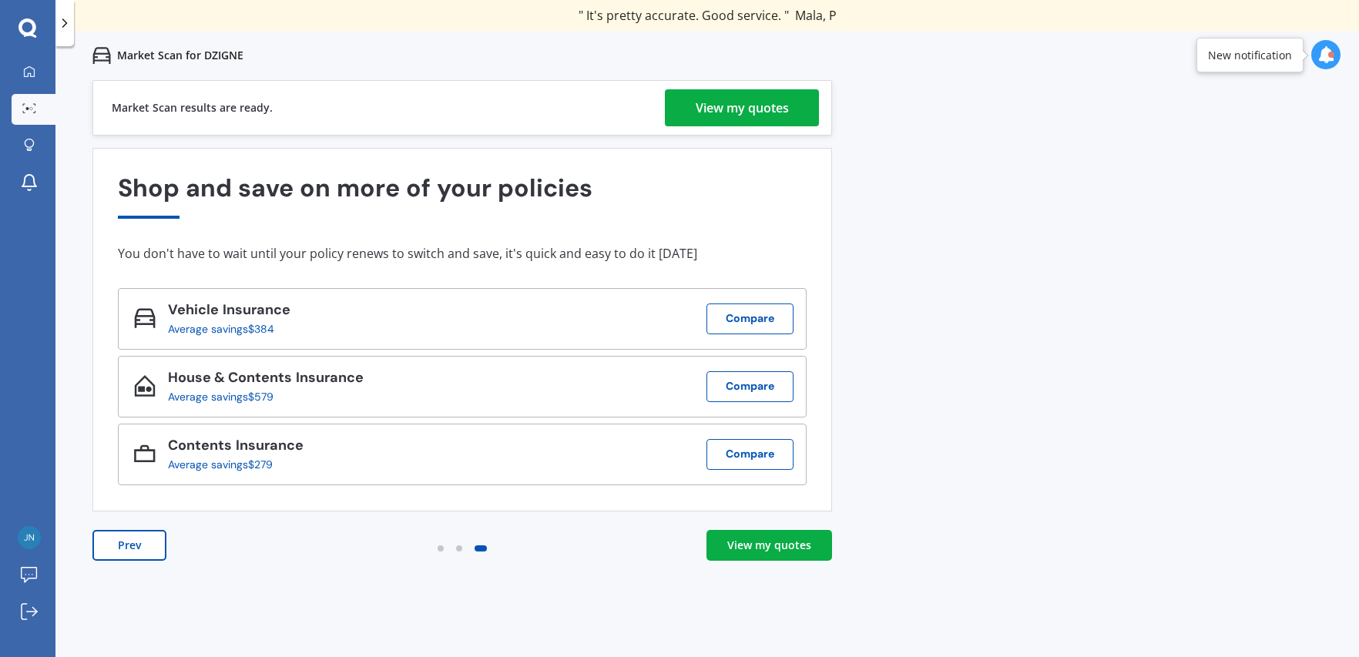
click at [760, 102] on div "View my quotes" at bounding box center [742, 107] width 93 height 37
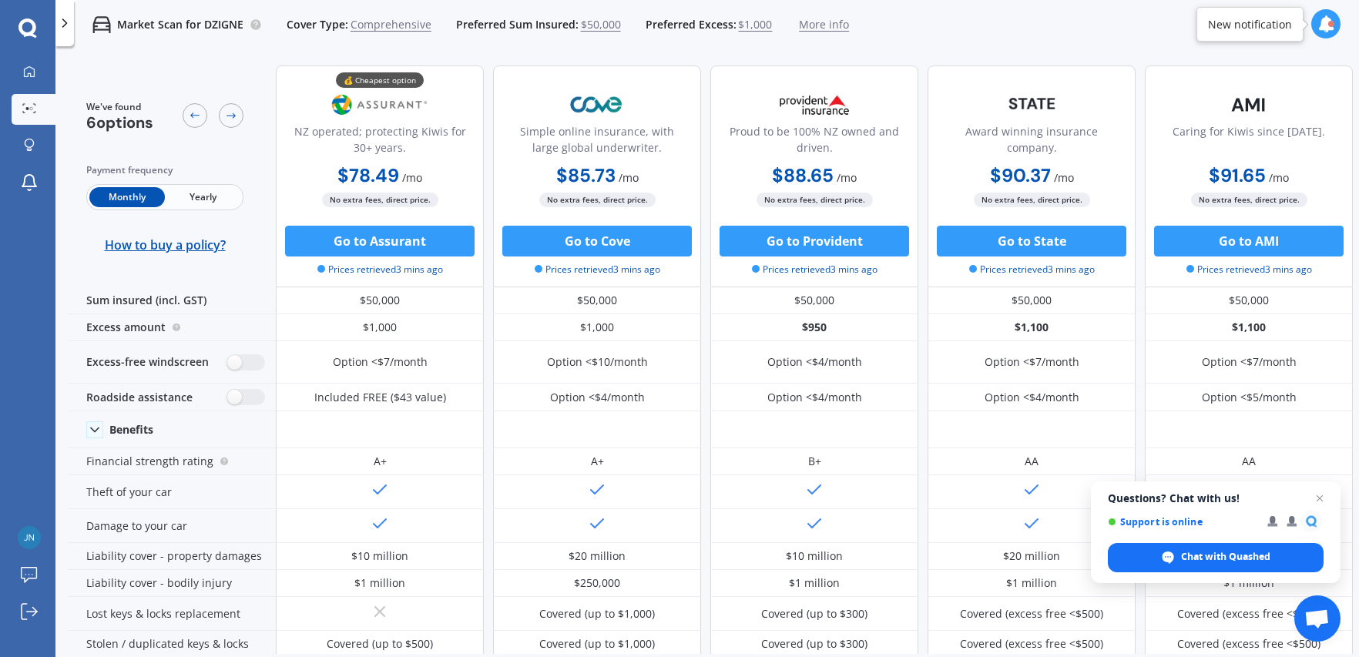
click at [815, 28] on span "More info" at bounding box center [824, 24] width 50 height 15
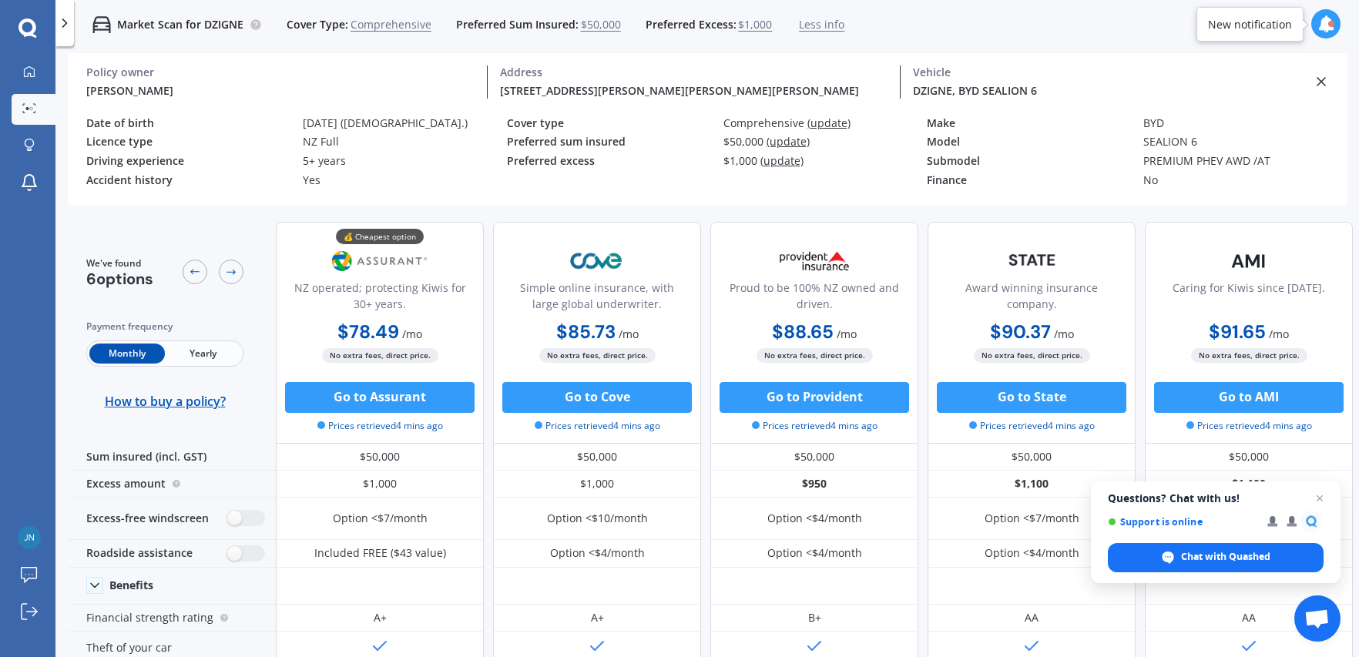
click at [212, 348] on span "Yearly" at bounding box center [203, 354] width 76 height 20
